Goal: Information Seeking & Learning: Learn about a topic

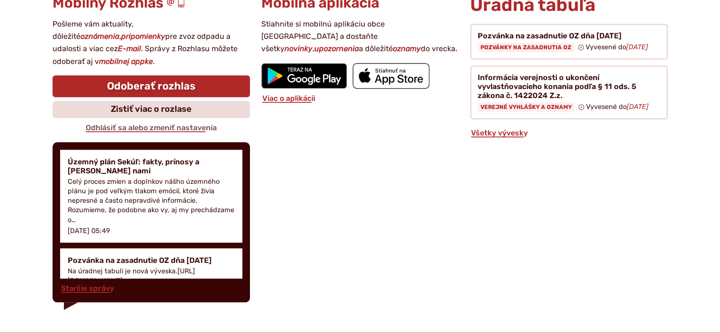
scroll to position [1041, 0]
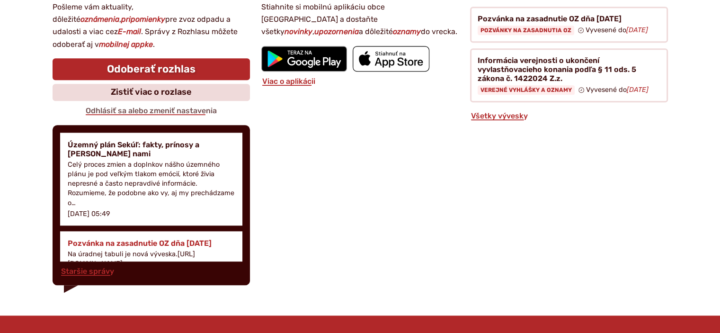
click at [132, 240] on h4 "Pozvánka na zasadnutie OZ dňa [DATE]" at bounding box center [151, 242] width 167 height 9
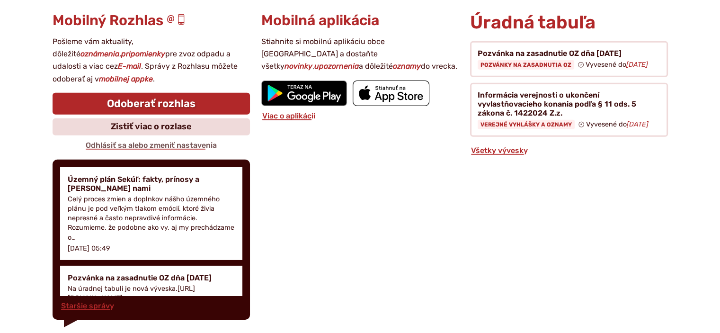
scroll to position [2989, 0]
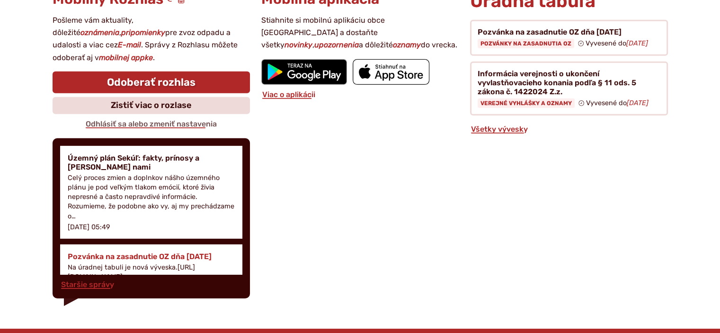
click at [130, 252] on h4 "Pozvánka na zasadnutie OZ dňa [DATE]" at bounding box center [151, 256] width 167 height 9
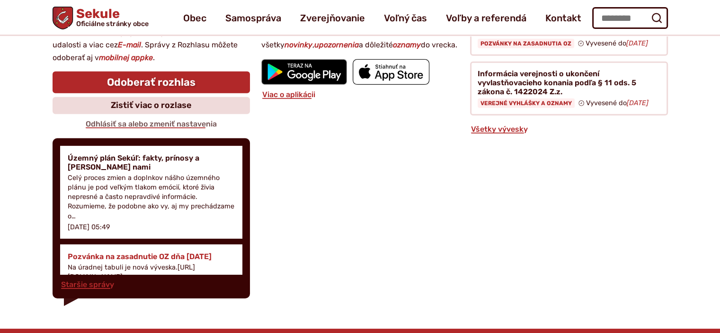
scroll to position [298, 0]
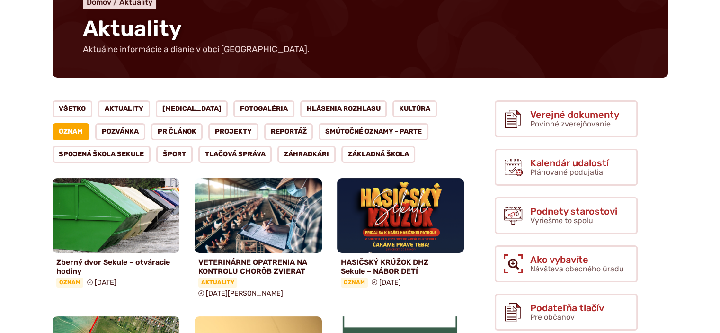
scroll to position [95, 0]
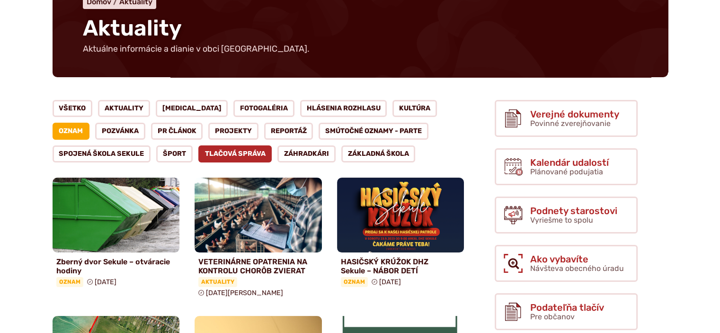
click at [244, 153] on link "Tlačová správa" at bounding box center [235, 153] width 74 height 17
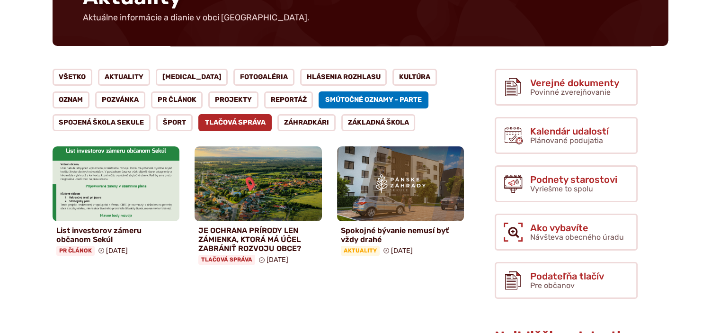
scroll to position [142, 0]
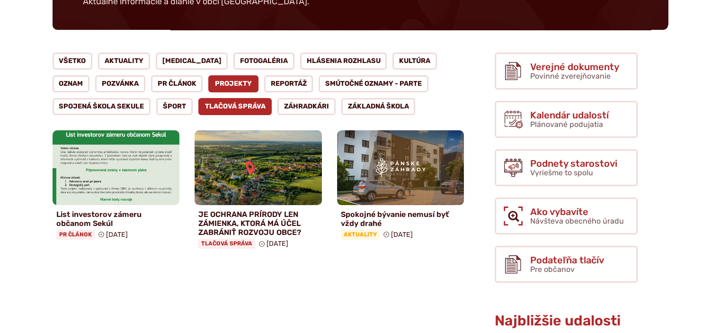
click at [208, 81] on link "Projekty" at bounding box center [233, 83] width 50 height 17
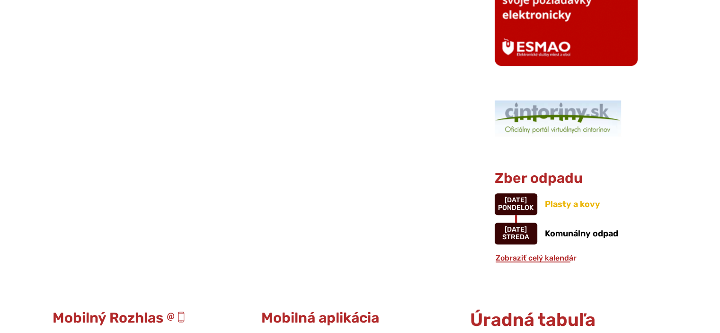
scroll to position [710, 0]
